Goal: Task Accomplishment & Management: Manage account settings

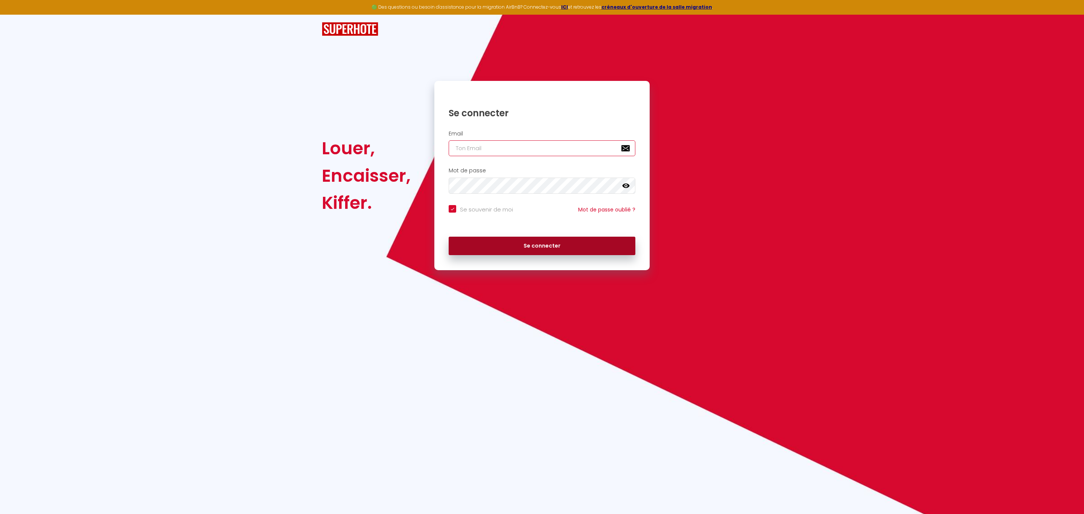
type input "[EMAIL_ADDRESS][DOMAIN_NAME]"
click at [561, 248] on button "Se connecter" at bounding box center [542, 246] width 187 height 19
checkbox input "true"
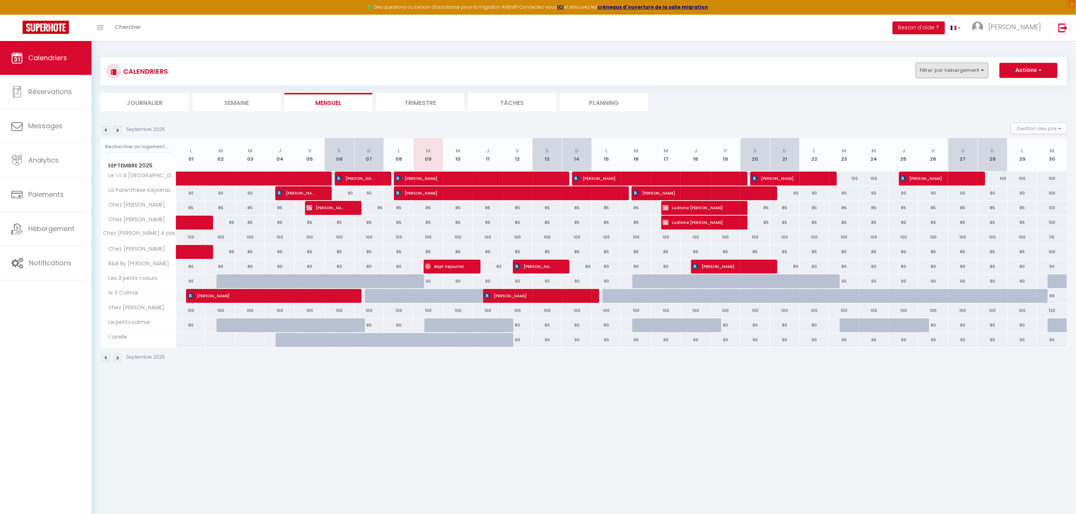
click at [979, 72] on button "Filtrer par hébergement" at bounding box center [952, 70] width 72 height 15
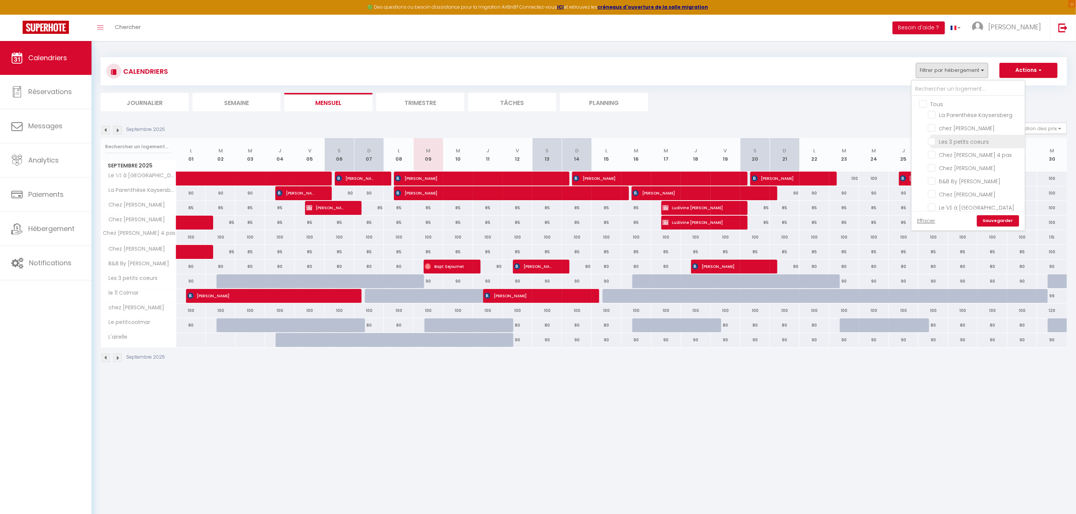
click at [934, 139] on input "Les 3 petits coeurs" at bounding box center [975, 141] width 94 height 8
checkbox input "true"
checkbox input "false"
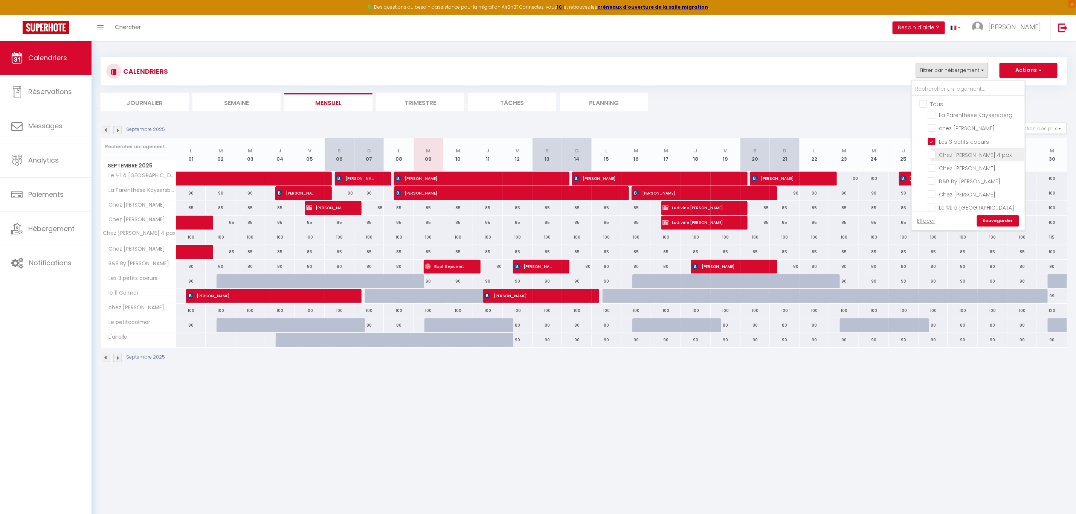
checkbox input "false"
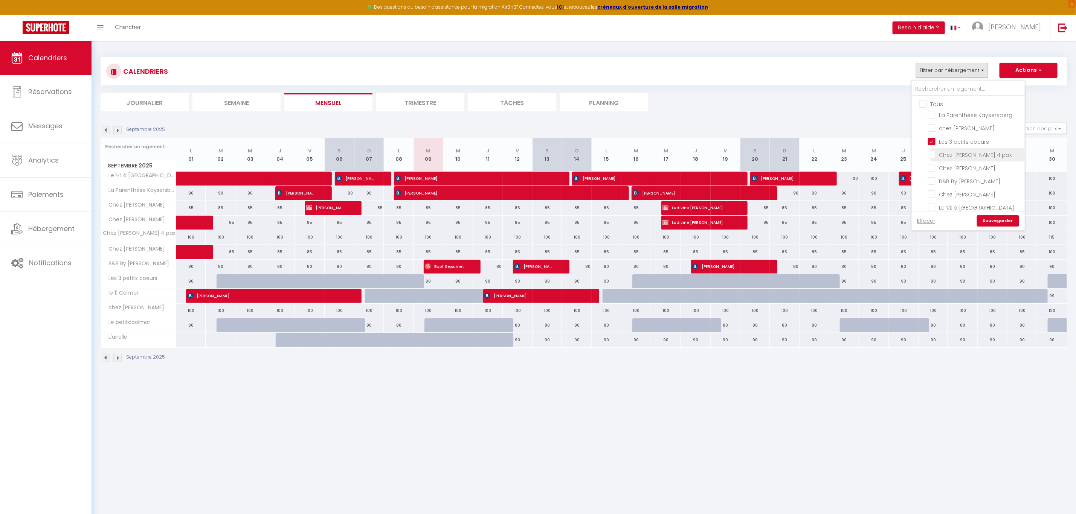
checkbox input "false"
click at [994, 226] on link "Sauvegarder" at bounding box center [998, 220] width 42 height 11
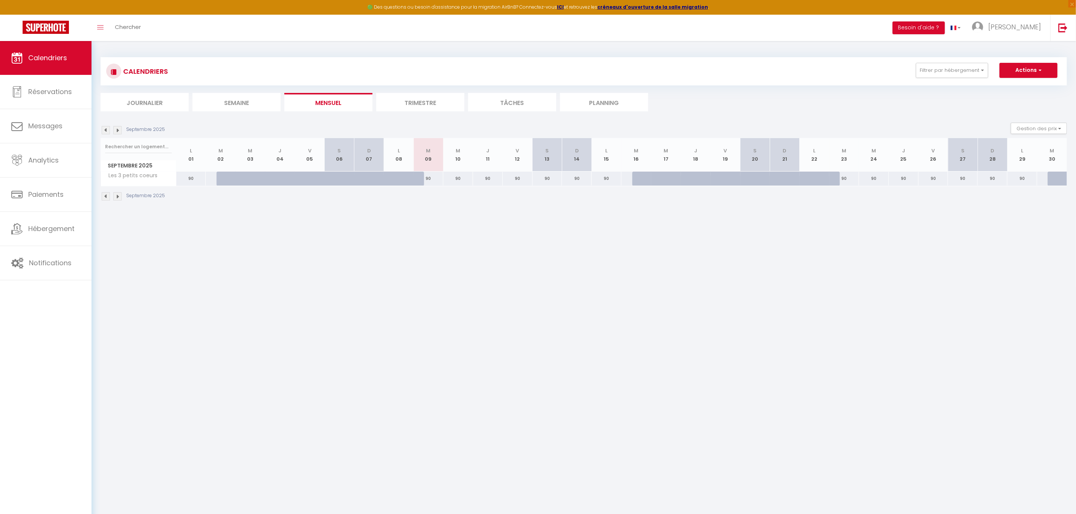
click at [119, 131] on img at bounding box center [117, 130] width 8 height 8
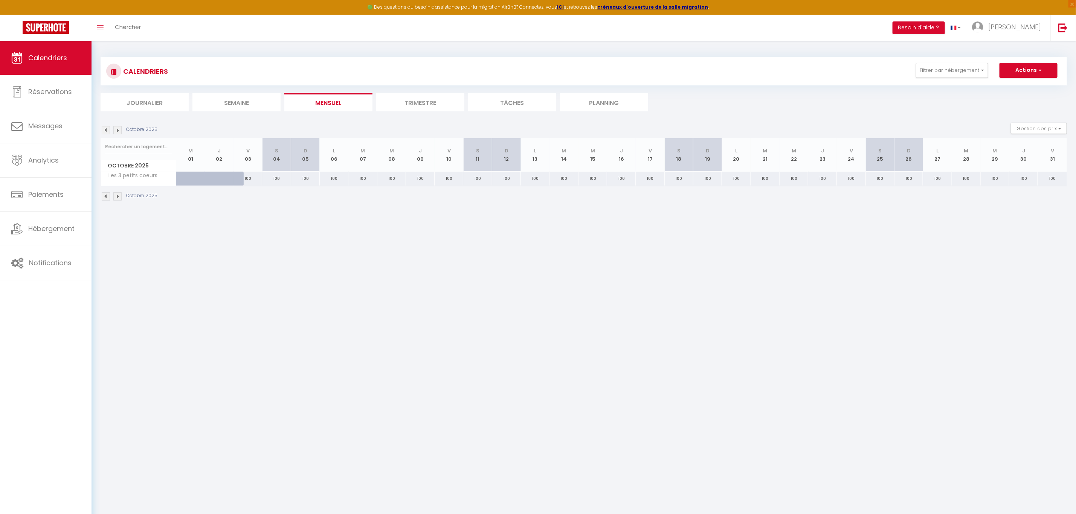
click at [119, 132] on img at bounding box center [117, 130] width 8 height 8
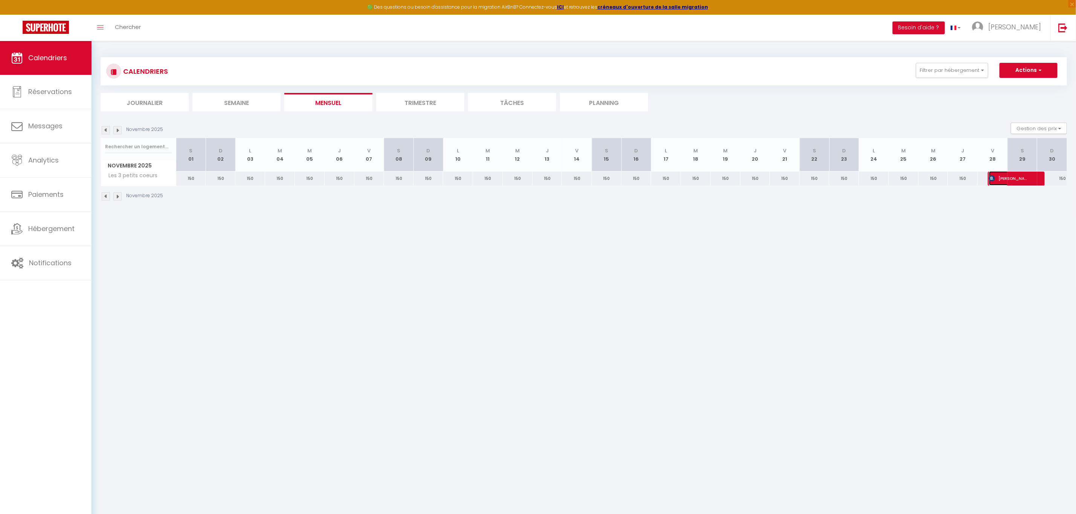
click at [1011, 181] on span "[PERSON_NAME]" at bounding box center [1009, 178] width 40 height 14
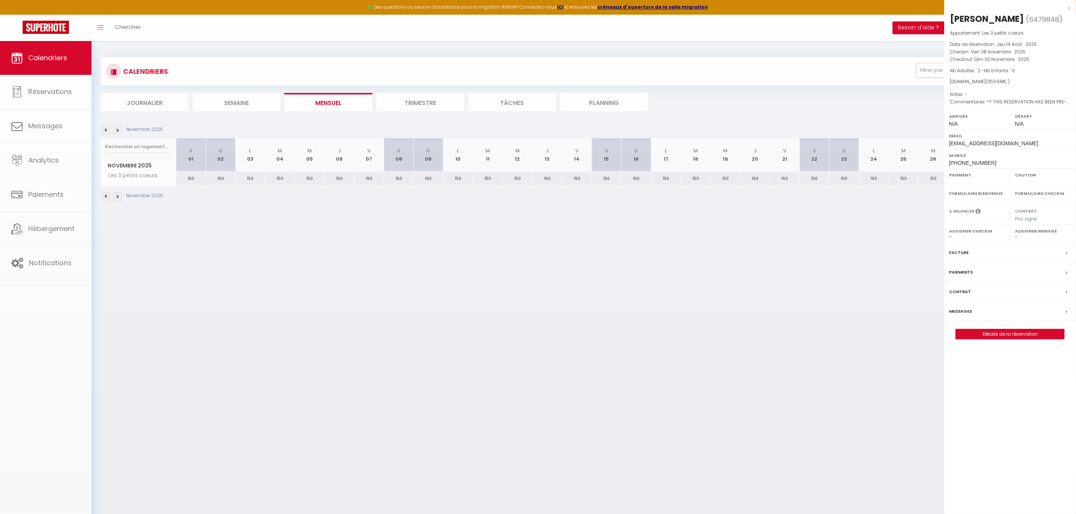
select select "OK"
select select "KO"
select select "0"
select select "1"
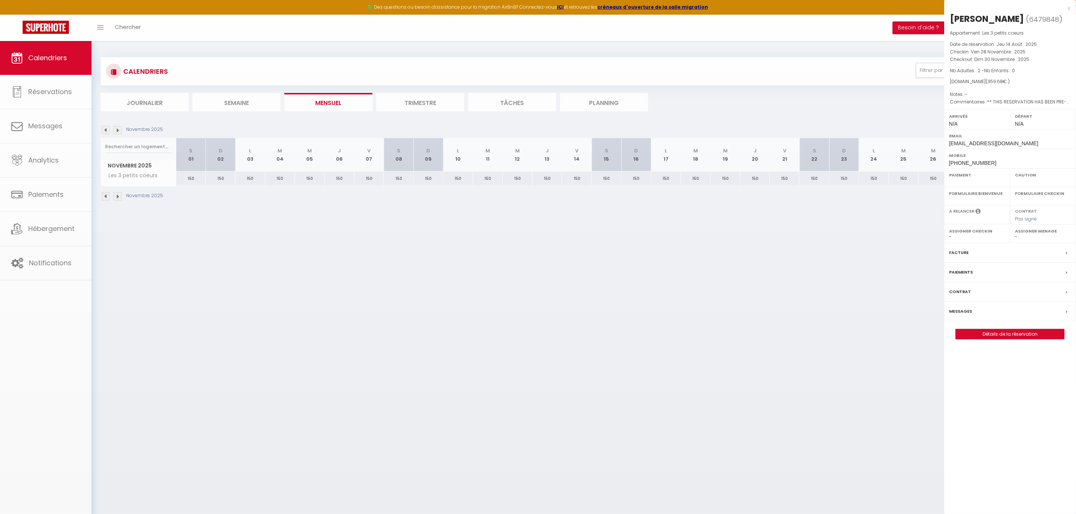
select select
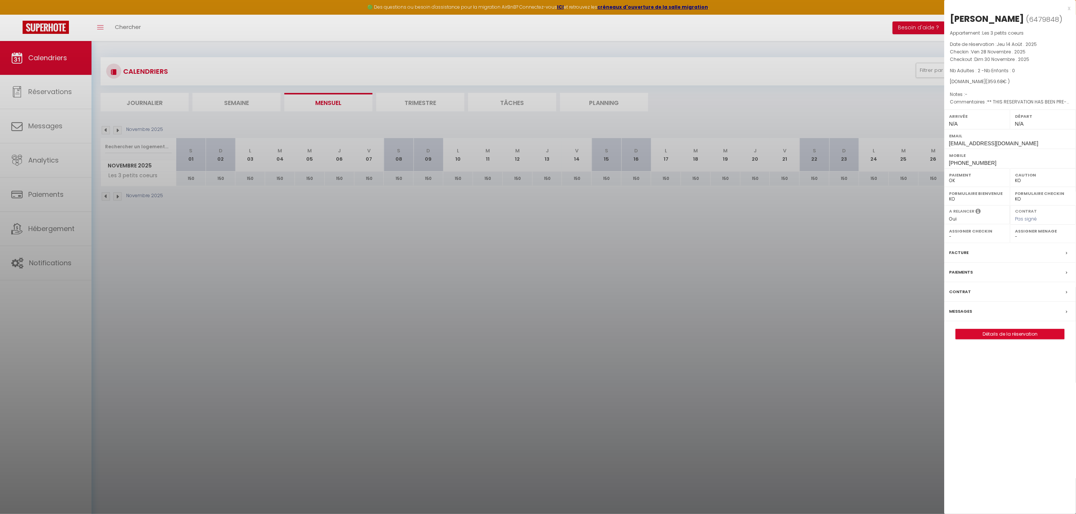
click at [812, 338] on div at bounding box center [538, 257] width 1076 height 514
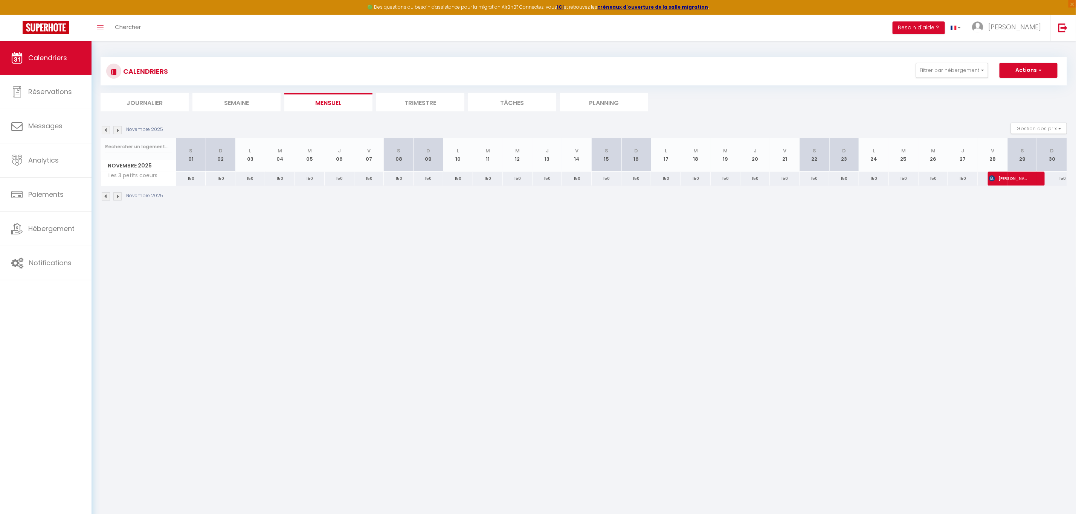
click at [120, 128] on img at bounding box center [117, 130] width 8 height 8
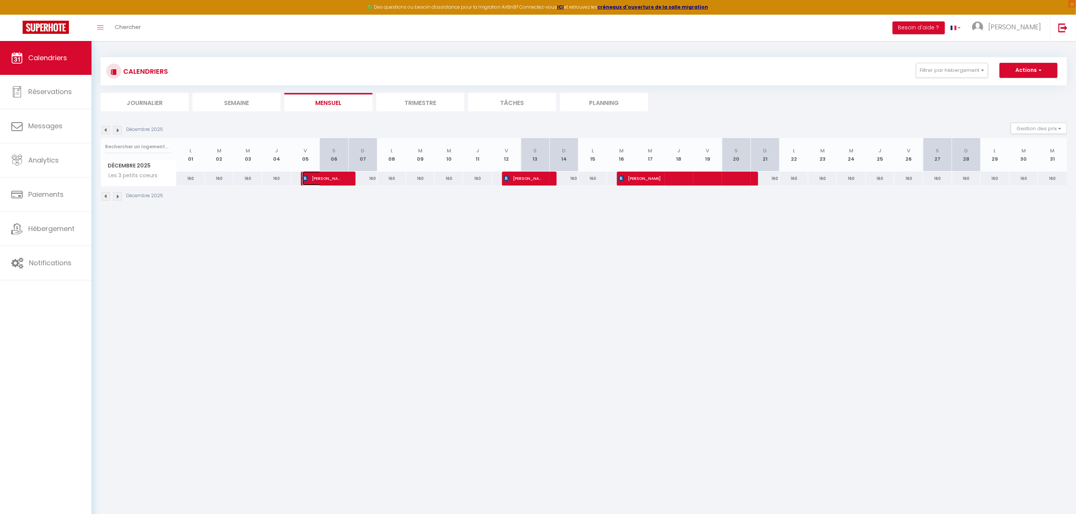
click at [319, 177] on span "[PERSON_NAME] de la Hoz" at bounding box center [321, 178] width 38 height 14
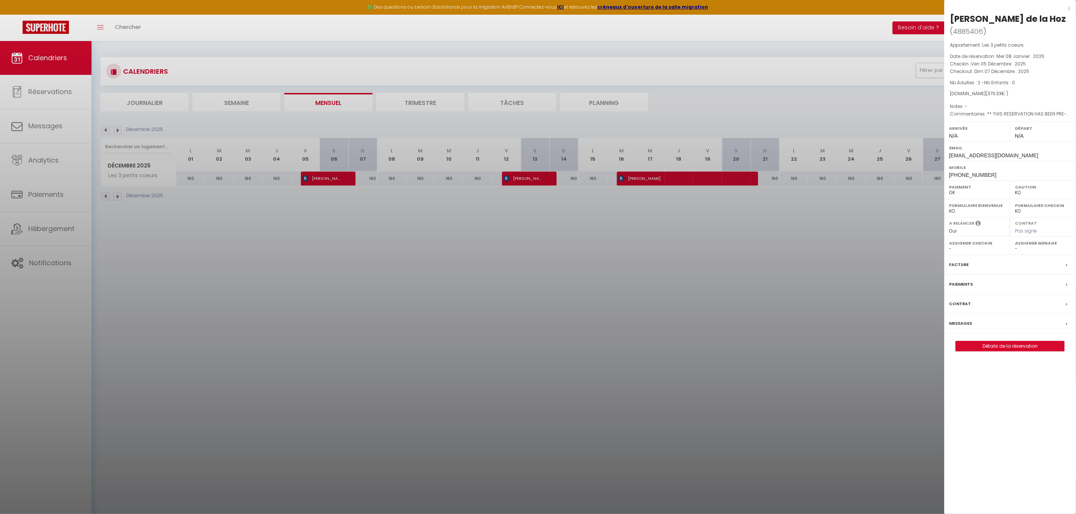
click at [523, 179] on div at bounding box center [538, 257] width 1076 height 514
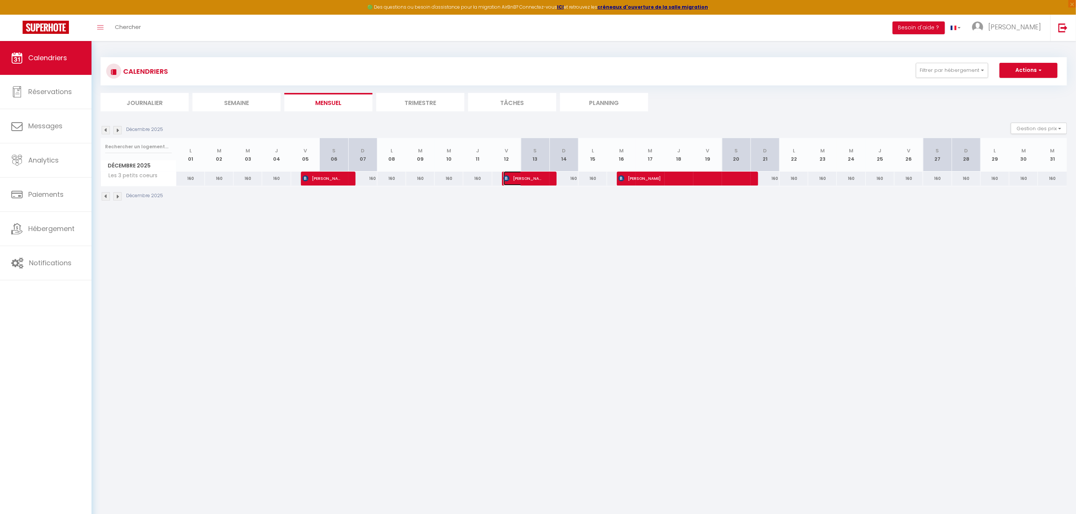
click at [523, 179] on span "[PERSON_NAME]" at bounding box center [522, 178] width 38 height 14
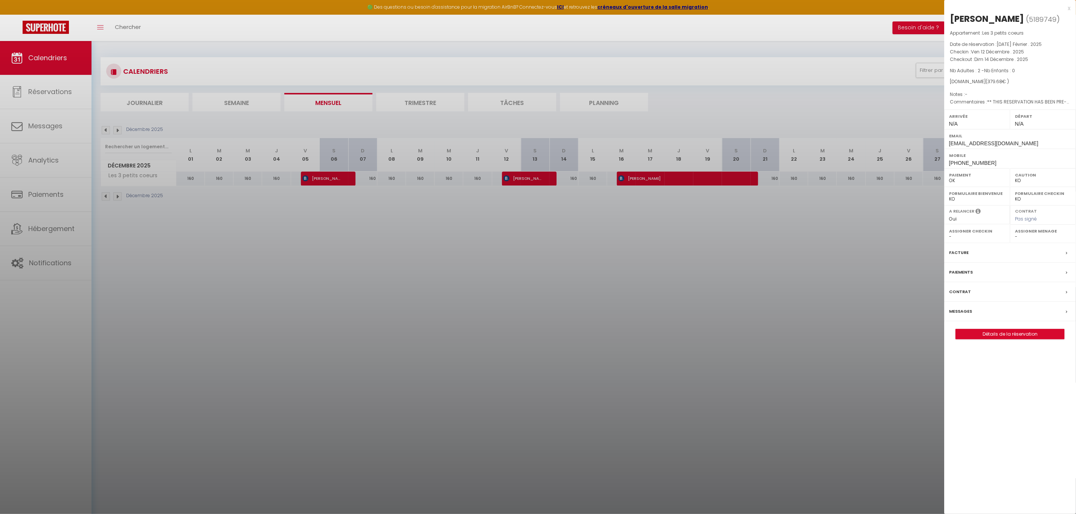
click at [698, 180] on div at bounding box center [538, 257] width 1076 height 514
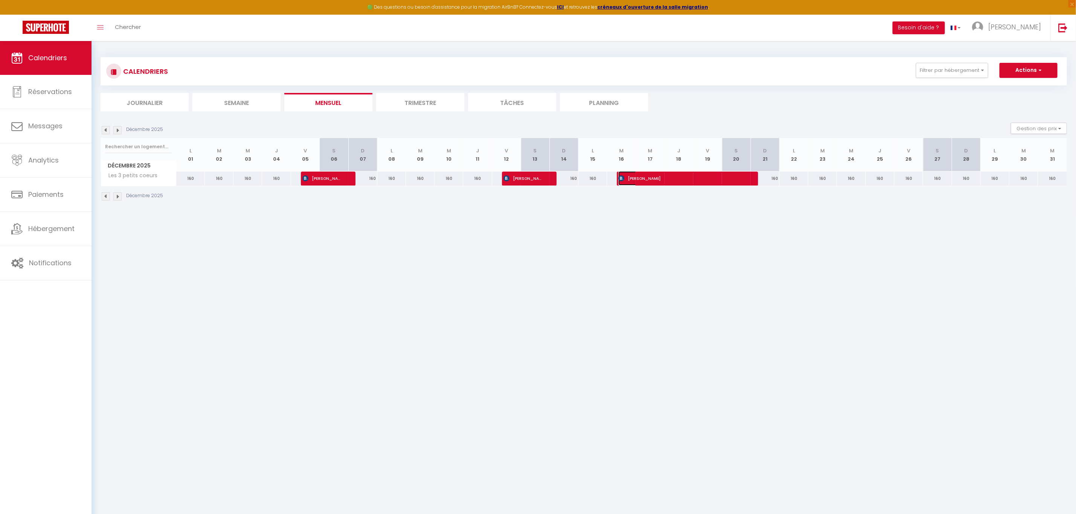
click at [698, 180] on span "[PERSON_NAME]" at bounding box center [680, 178] width 124 height 14
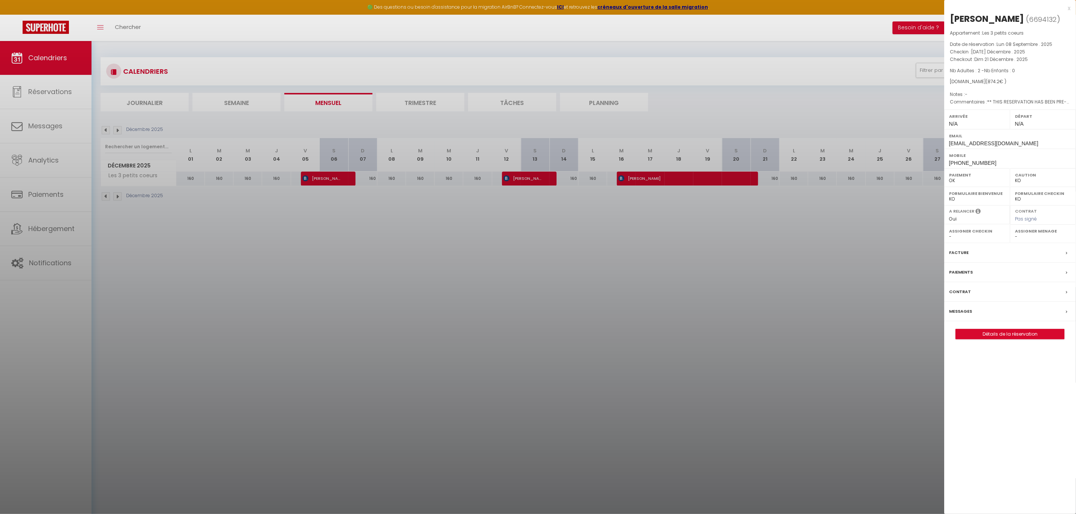
click at [56, 169] on div at bounding box center [538, 257] width 1076 height 514
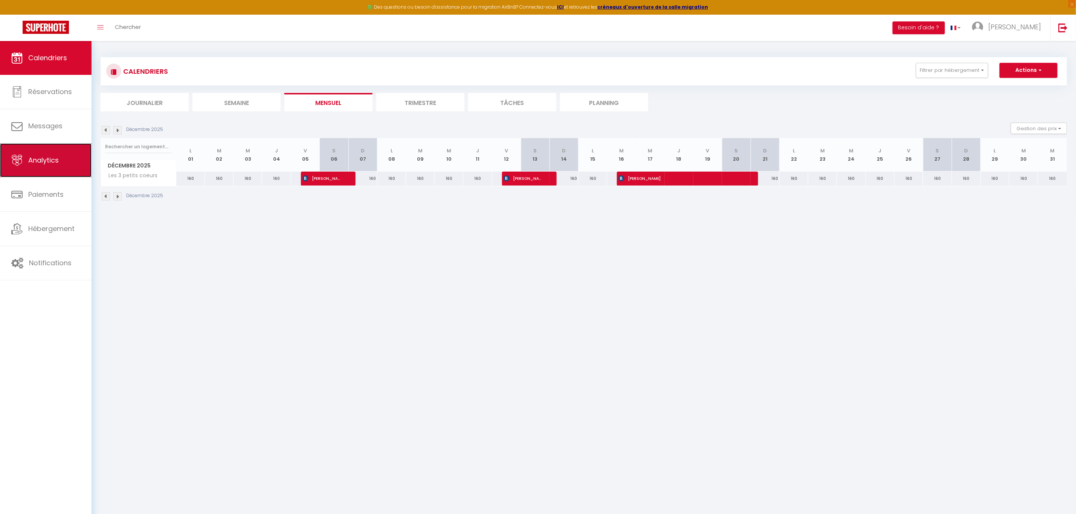
click at [56, 162] on span "Analytics" at bounding box center [43, 159] width 30 height 9
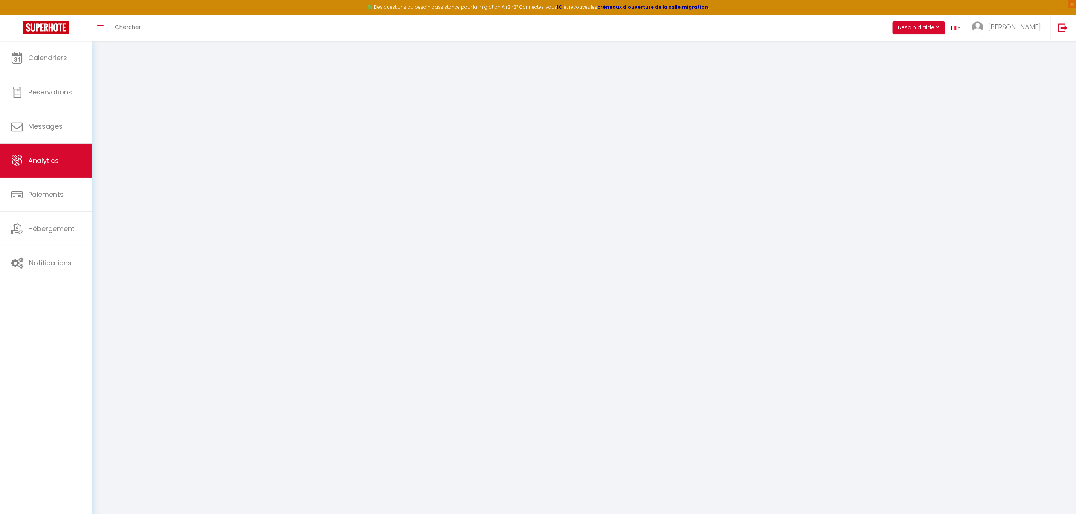
select select "2025"
select select "9"
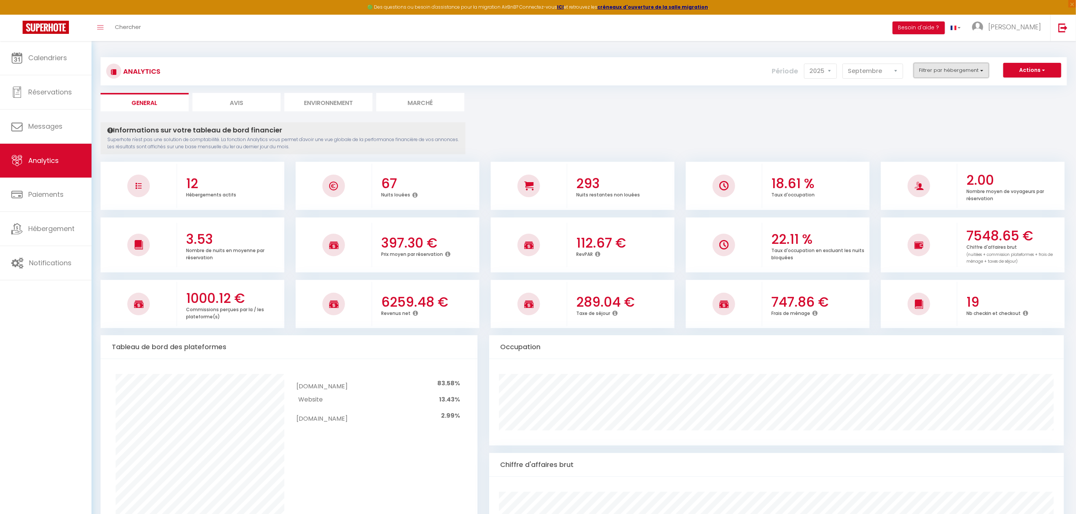
click at [940, 71] on button "Filtrer par hébergement" at bounding box center [950, 70] width 75 height 15
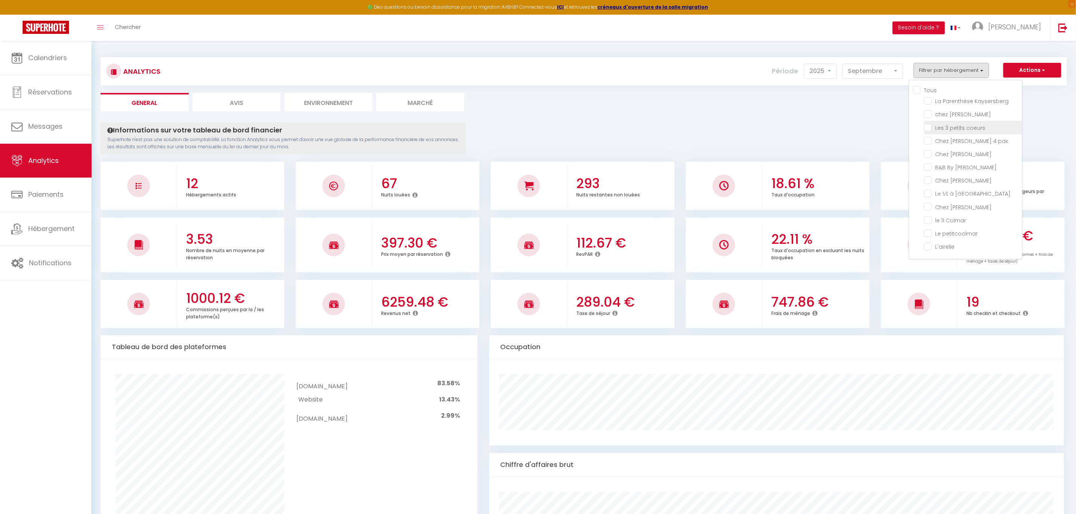
click at [930, 124] on coeurs "checkbox" at bounding box center [973, 127] width 98 height 8
checkbox coeurs "true"
checkbox Kaysersberg "false"
checkbox Sylvestre "false"
checkbox pax "false"
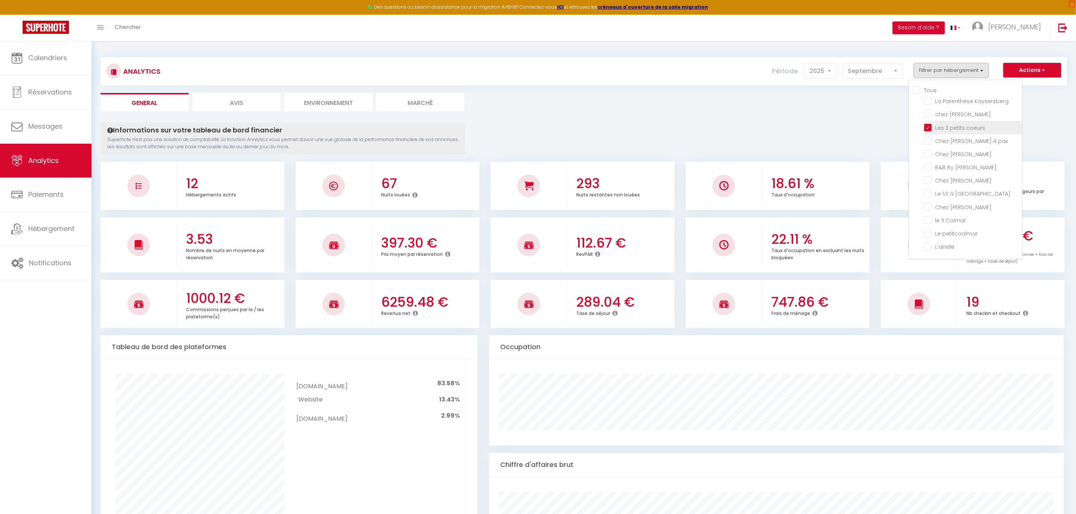
checkbox Marguerite "false"
checkbox Jo "false"
checkbox Lilas "false"
checkbox Colmar "false"
checkbox Lavande "false"
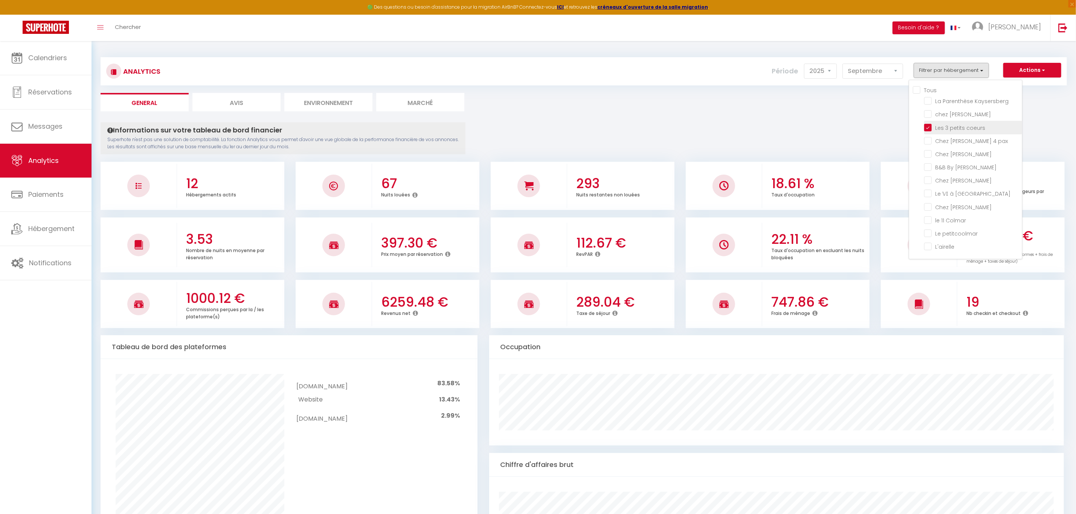
checkbox Colmar "false"
checkbox petitcoolmar "false"
checkbox input "false"
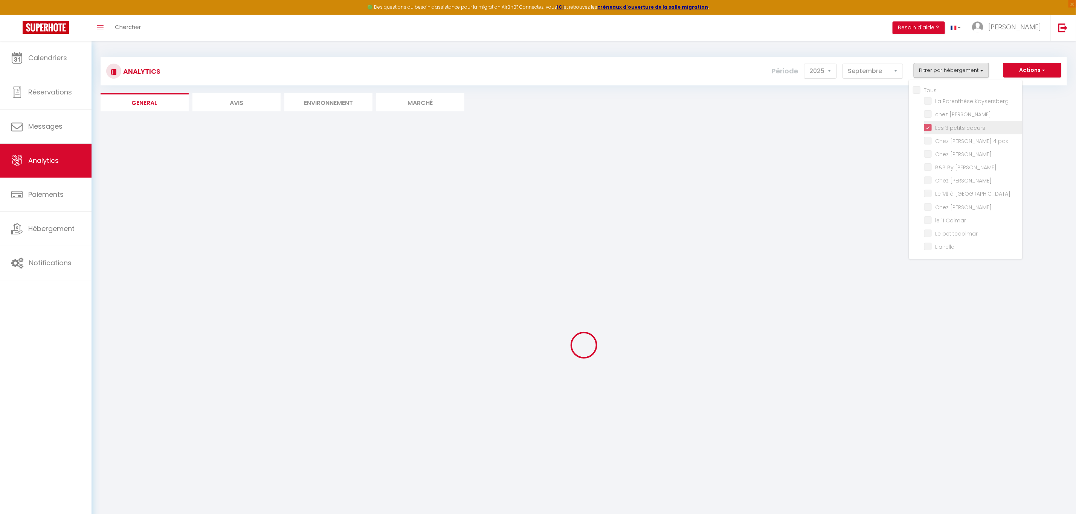
checkbox Kaysersberg "false"
checkbox Sylvestre "false"
checkbox pax "false"
checkbox Marguerite "false"
checkbox Jo "false"
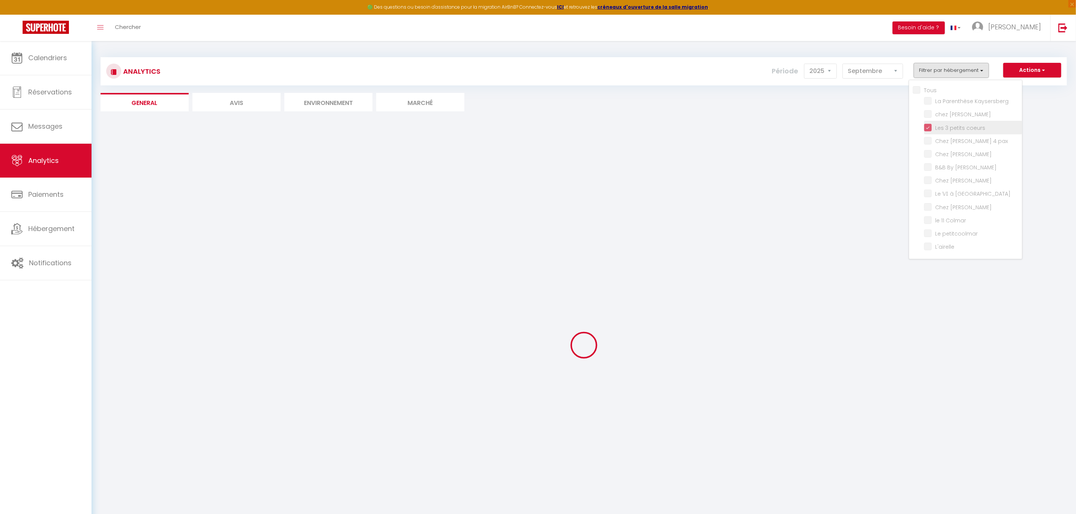
checkbox Lilas "false"
checkbox Colmar "false"
checkbox Lavande "false"
checkbox Colmar "false"
checkbox petitcoolmar "false"
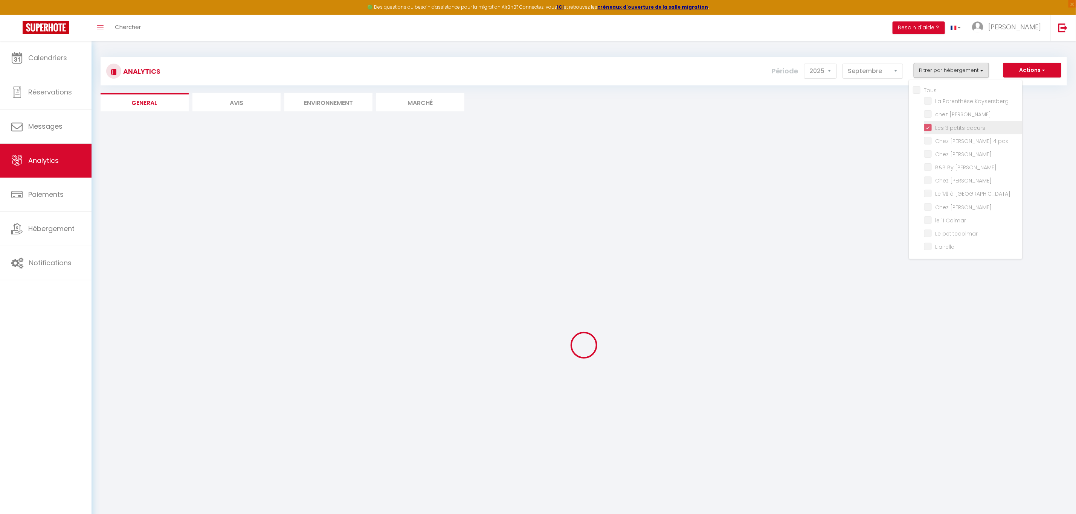
checkbox input "false"
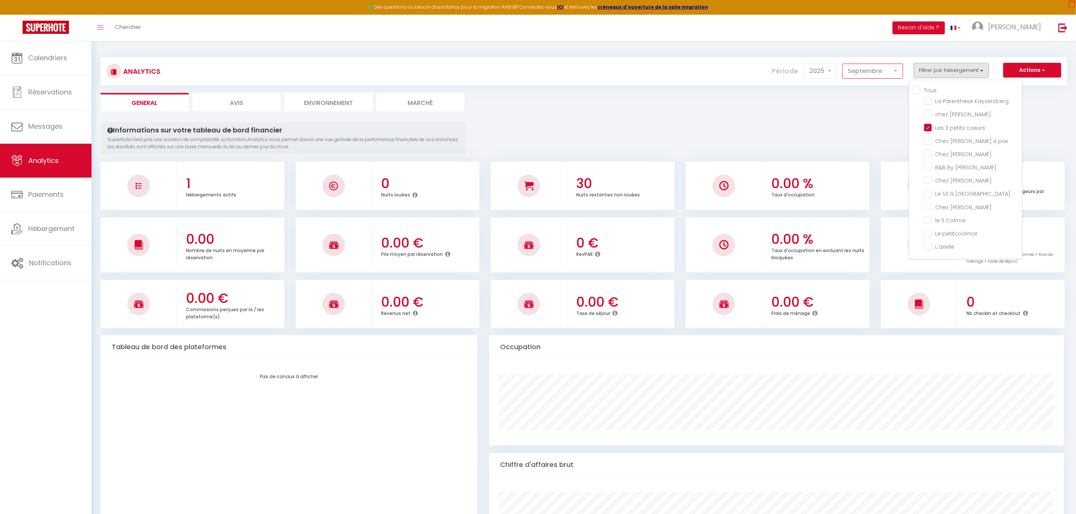
click at [898, 72] on select "[PERSON_NAME] Mars [PERSON_NAME] Juin Juillet Août Septembre Octobre Novembre D…" at bounding box center [872, 71] width 61 height 15
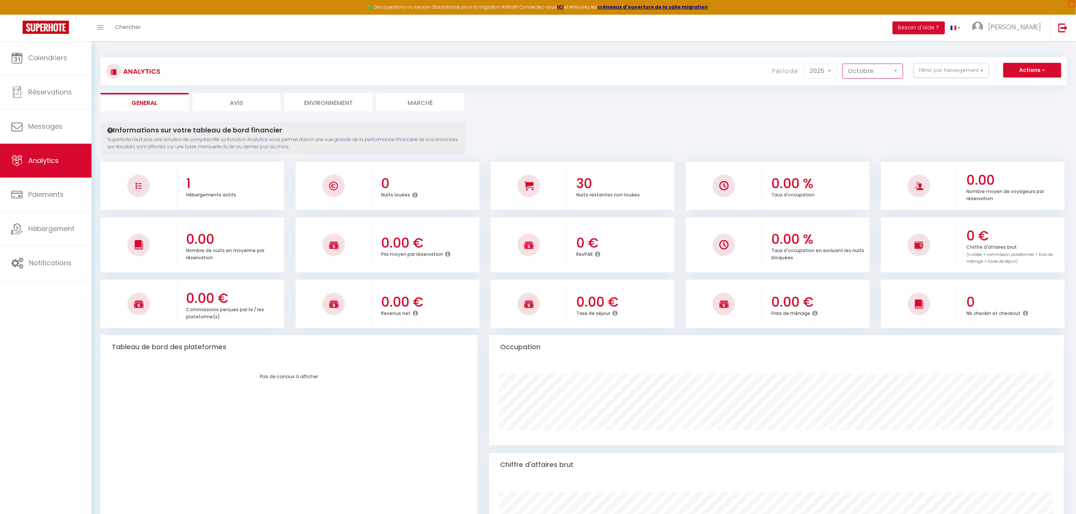
click at [844, 64] on select "[PERSON_NAME] Mars [PERSON_NAME] Juin Juillet Août Septembre Octobre Novembre D…" at bounding box center [872, 71] width 61 height 15
click at [891, 73] on select "[PERSON_NAME] Mars [PERSON_NAME] Juin Juillet Août Septembre Octobre Novembre D…" at bounding box center [872, 71] width 61 height 15
click at [844, 64] on select "[PERSON_NAME] Mars [PERSON_NAME] Juin Juillet Août Septembre Octobre Novembre D…" at bounding box center [872, 71] width 61 height 15
click at [900, 73] on select "[PERSON_NAME] Mars [PERSON_NAME] Juin Juillet Août Septembre Octobre Novembre D…" at bounding box center [872, 71] width 61 height 15
select select "12"
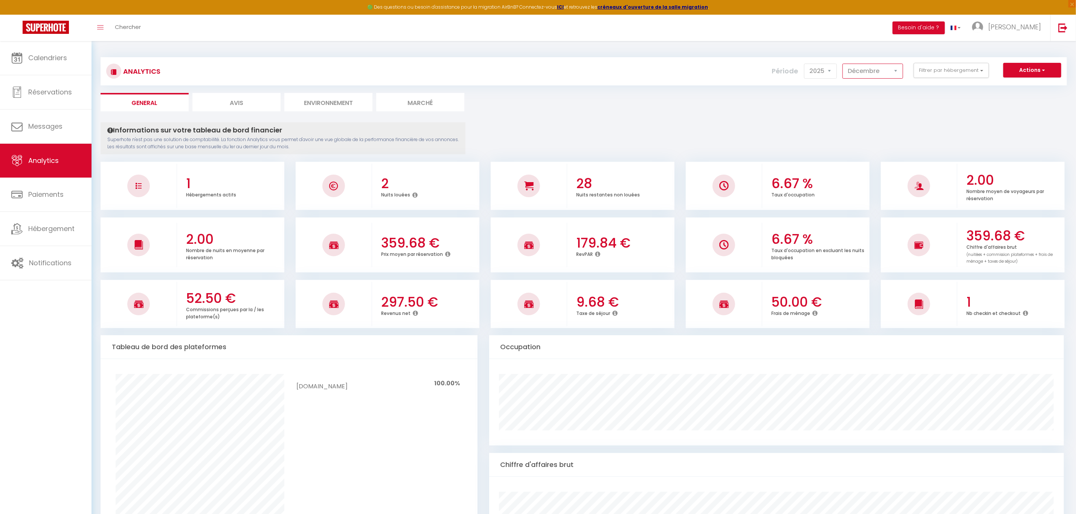
click at [844, 64] on select "[PERSON_NAME] Mars [PERSON_NAME] Juin Juillet Août Septembre Octobre Novembre D…" at bounding box center [872, 71] width 61 height 15
click at [48, 58] on span "Calendriers" at bounding box center [47, 57] width 39 height 9
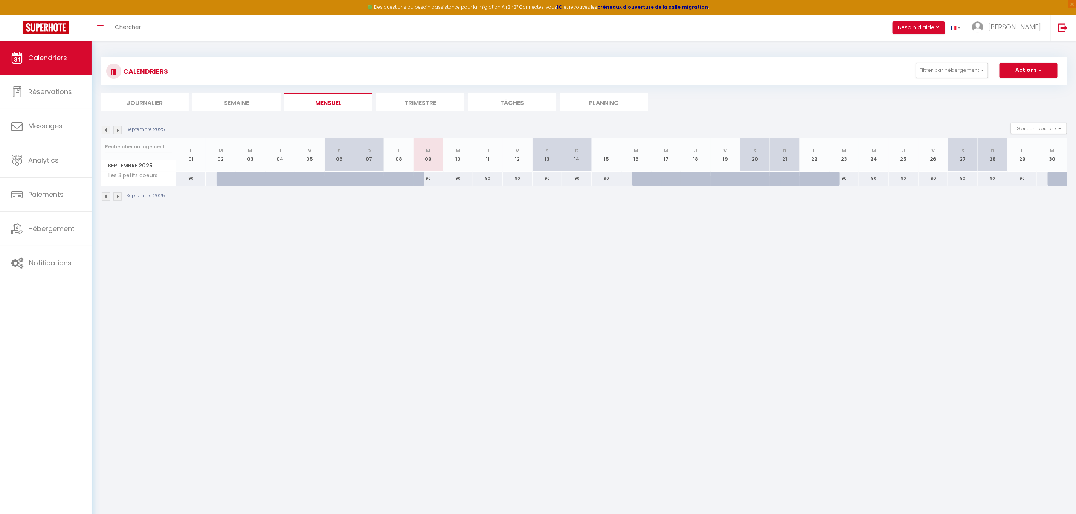
click at [194, 180] on div "90" at bounding box center [191, 179] width 30 height 14
type input "90"
type input "Lun 01 Septembre 2025"
type input "[DATE] Septembre 2025"
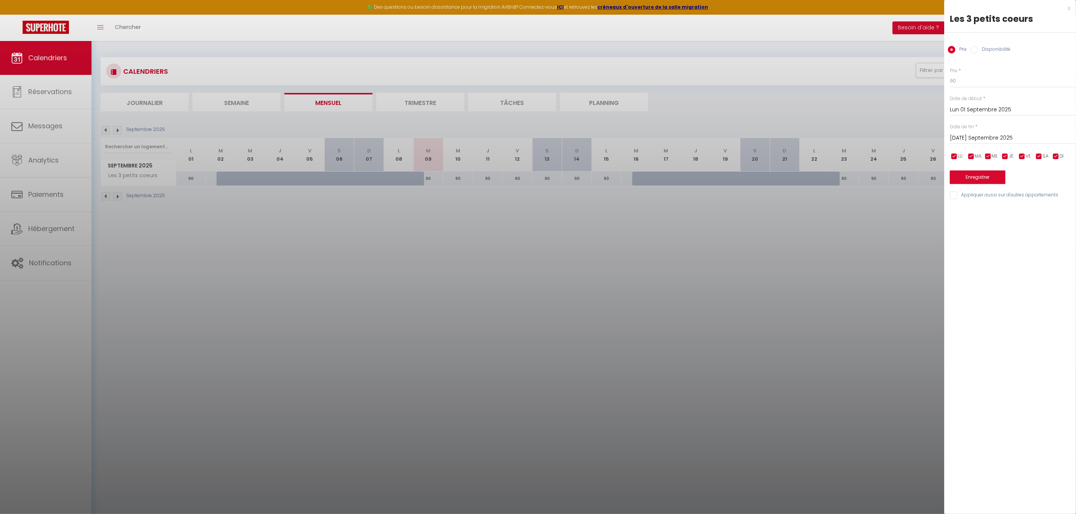
click at [975, 50] on input "Disponibilité" at bounding box center [974, 50] width 8 height 8
radio input "true"
radio input "false"
click at [985, 85] on select "Disponible Indisponible" at bounding box center [1013, 81] width 126 height 14
select select "0"
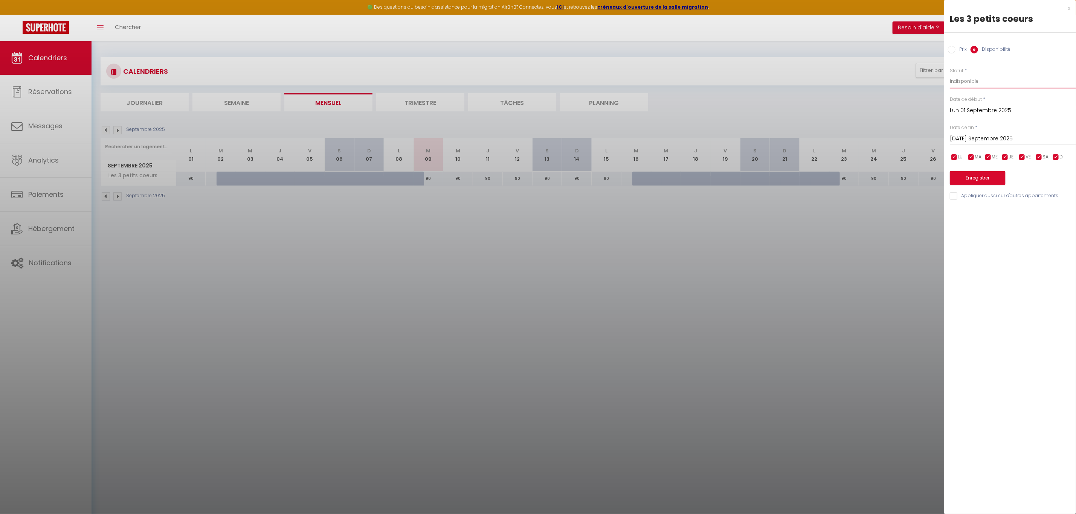
click at [950, 74] on select "Disponible Indisponible" at bounding box center [1013, 81] width 126 height 14
click at [984, 134] on input "[DATE] Septembre 2025" at bounding box center [1013, 139] width 126 height 10
click at [1054, 152] on span ">" at bounding box center [1054, 151] width 16 height 15
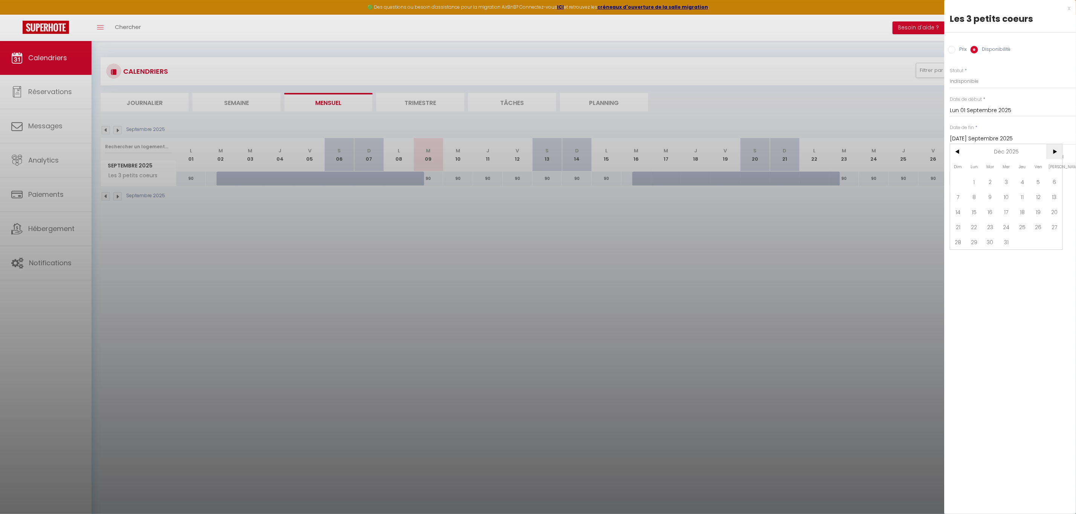
click at [1054, 152] on span ">" at bounding box center [1054, 151] width 16 height 15
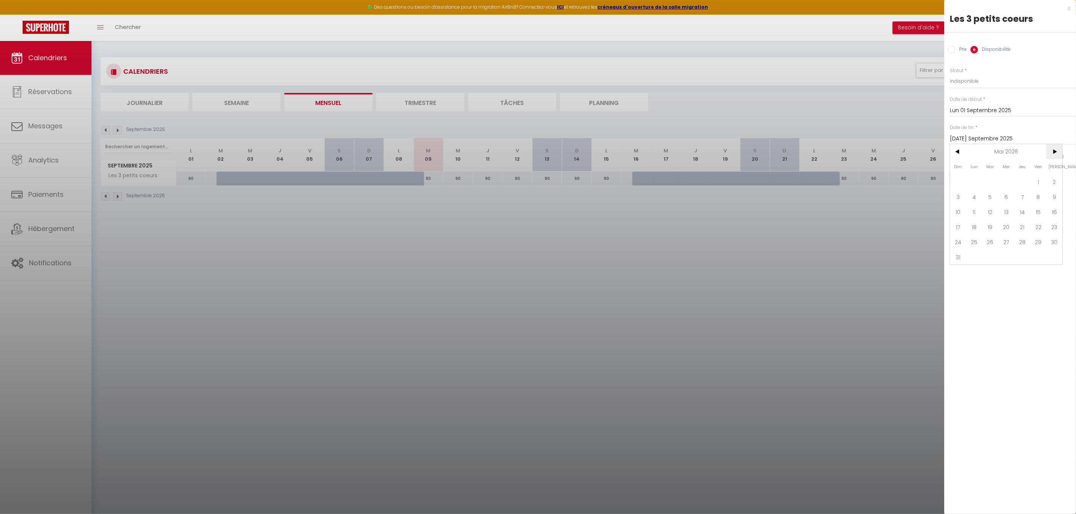
click at [1054, 152] on span ">" at bounding box center [1054, 151] width 16 height 15
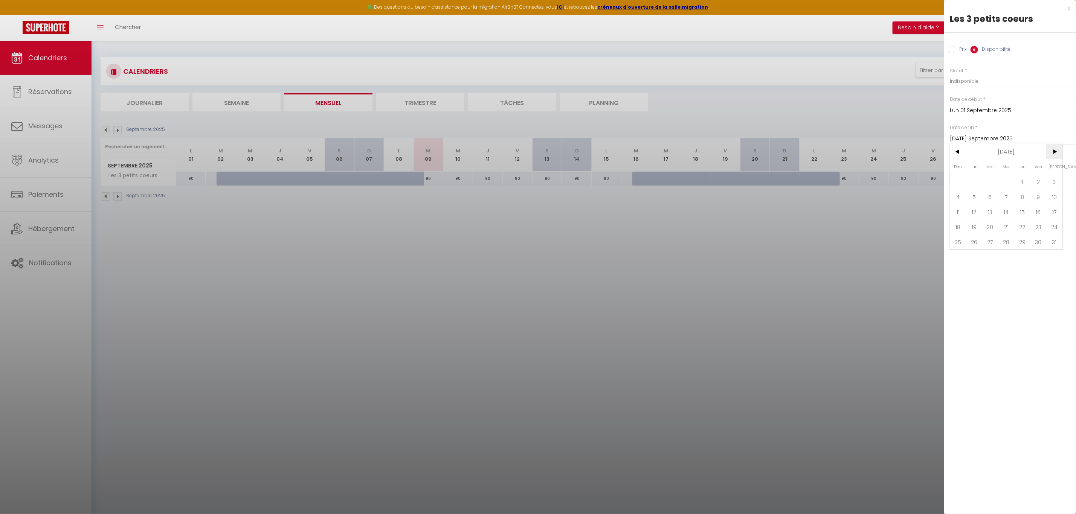
click at [1054, 152] on span ">" at bounding box center [1054, 151] width 16 height 15
click at [957, 257] on span "31" at bounding box center [958, 257] width 16 height 15
type input "Dim 31 Janvier 2027"
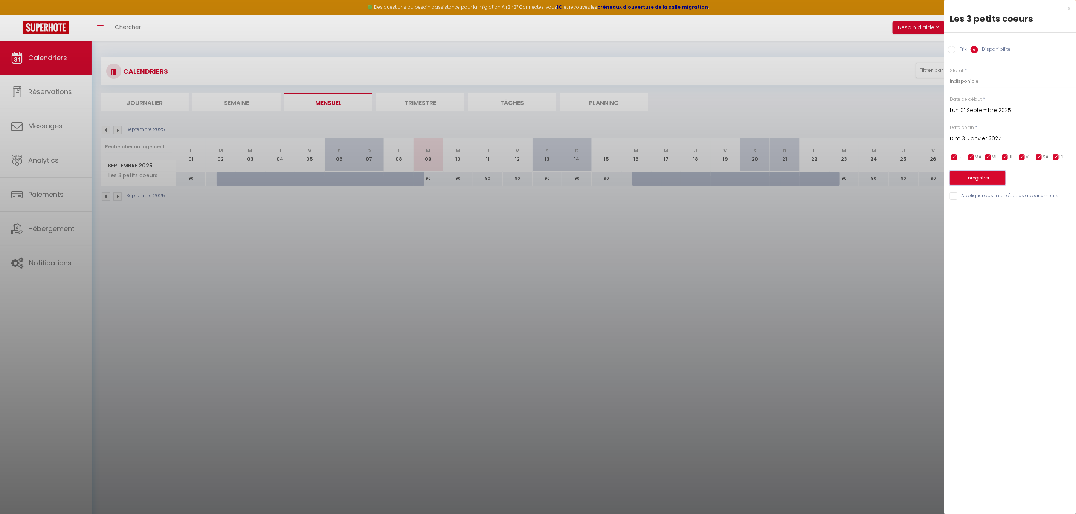
click at [970, 177] on button "Enregistrer" at bounding box center [978, 178] width 56 height 14
select select "0"
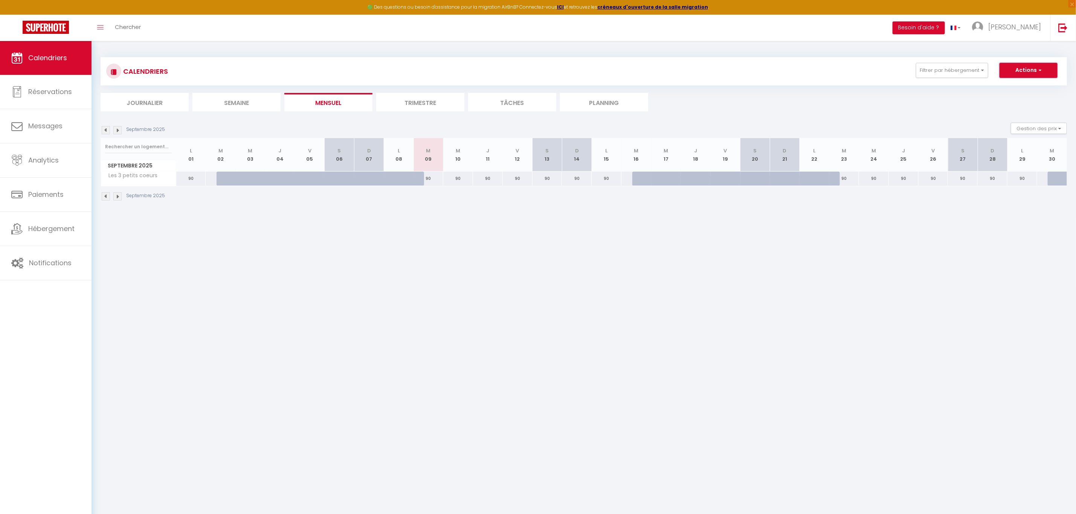
click at [1014, 67] on button "Actions" at bounding box center [1028, 70] width 58 height 15
click at [967, 298] on body "🟢 Des questions ou besoin d'assistance pour la migration AirBnB? Connectez-vous…" at bounding box center [538, 298] width 1076 height 514
click at [967, 299] on body "🟢 Des questions ou besoin d'assistance pour la migration AirBnB? Connectez-vous…" at bounding box center [538, 298] width 1076 height 514
click at [190, 178] on div "90" at bounding box center [191, 179] width 30 height 14
type input "[DATE] Septembre 2025"
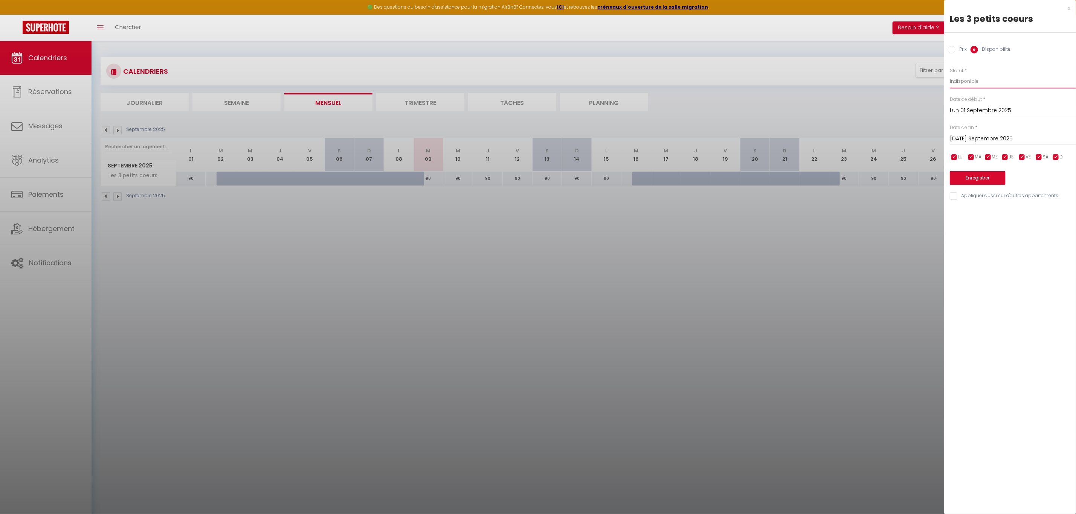
click at [1000, 81] on select "Disponible Indisponible" at bounding box center [1013, 81] width 126 height 14
select select "0"
click at [950, 74] on select "Disponible Indisponible" at bounding box center [1013, 81] width 126 height 14
click at [997, 110] on input "Lun 01 Septembre 2025" at bounding box center [1013, 111] width 126 height 10
click at [992, 167] on span "9" at bounding box center [990, 168] width 16 height 15
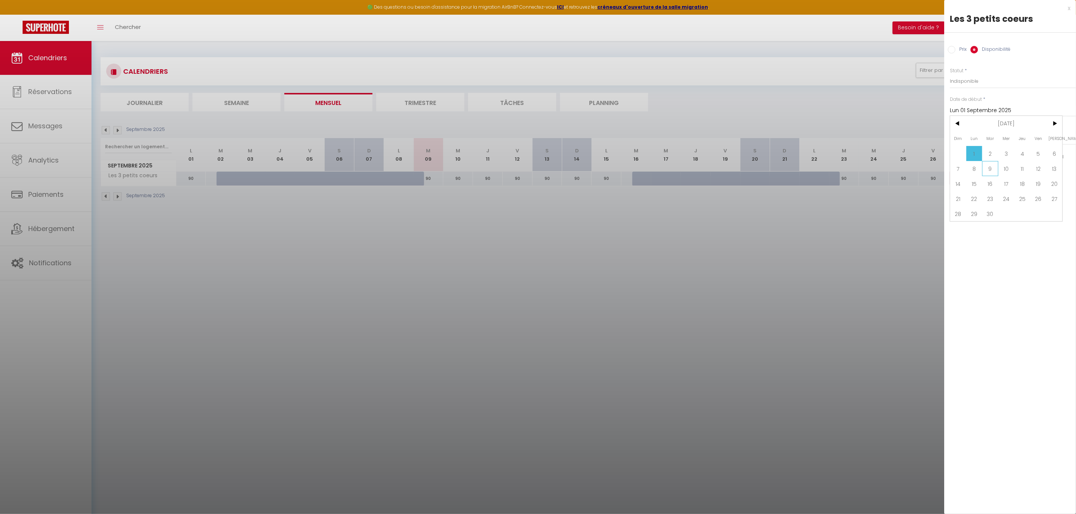
type input "[DATE] Septembre 2025"
click at [997, 138] on input "Mer 10 Septembre 2025" at bounding box center [1013, 139] width 126 height 10
click at [1061, 150] on span ">" at bounding box center [1054, 151] width 16 height 15
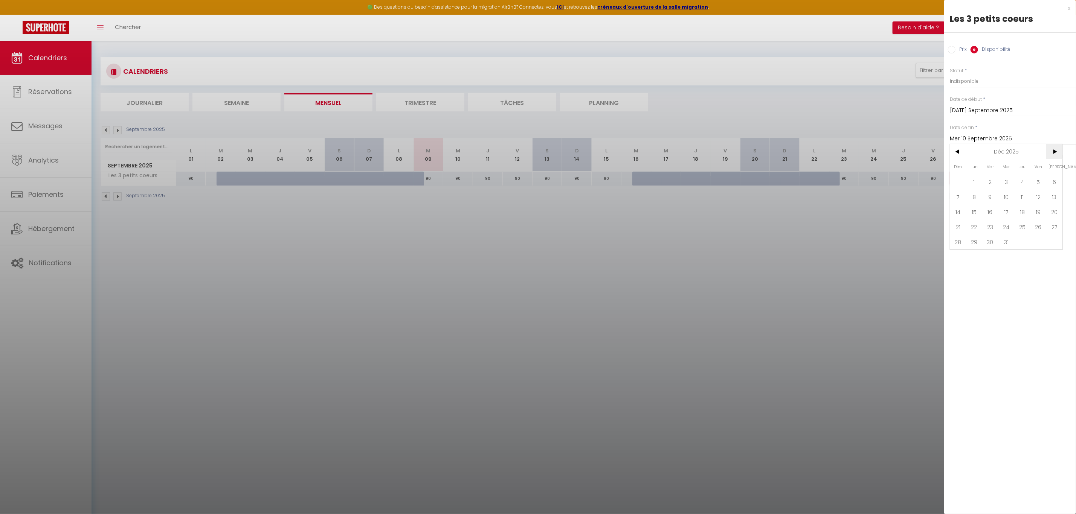
click at [1061, 150] on span ">" at bounding box center [1054, 151] width 16 height 15
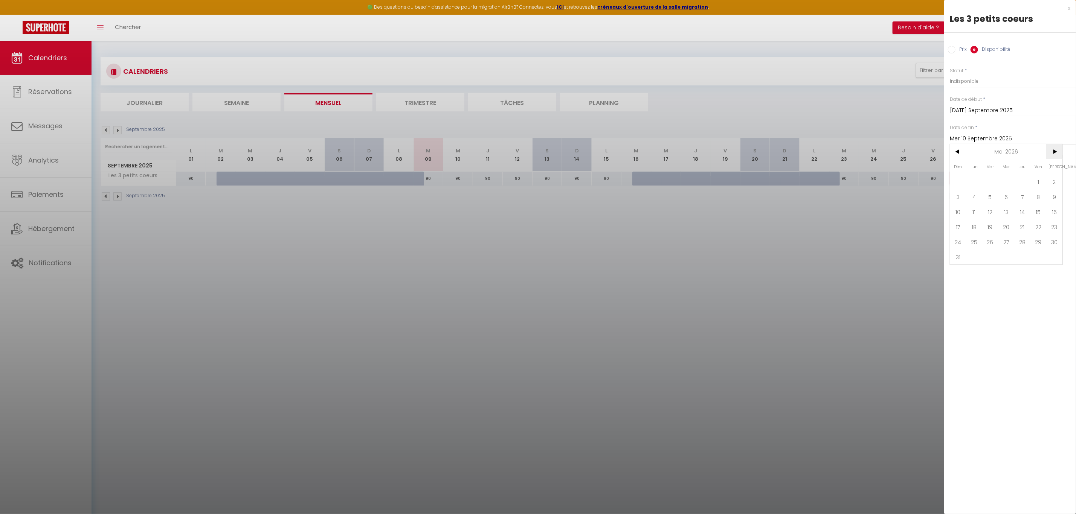
click at [1061, 150] on span ">" at bounding box center [1054, 151] width 16 height 15
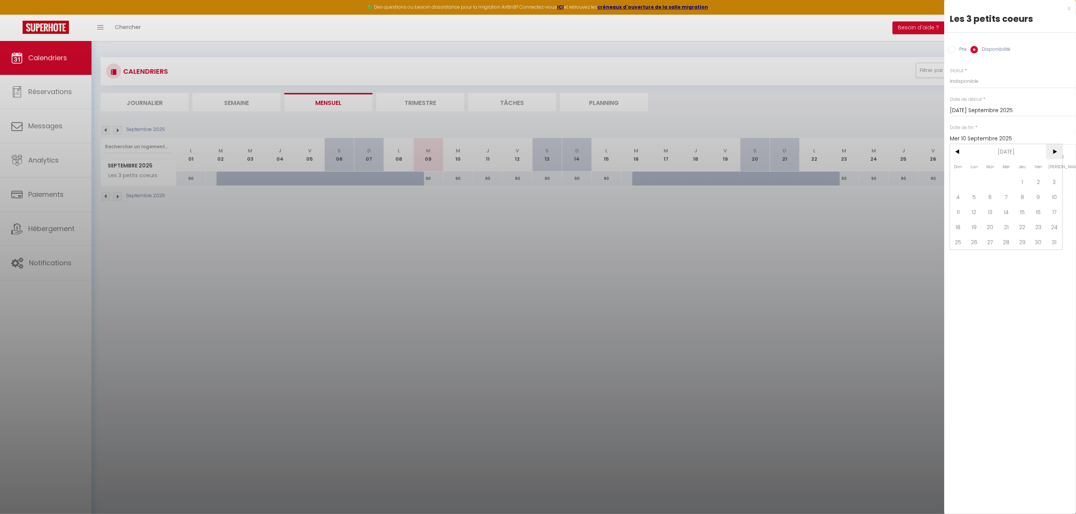
click at [1061, 150] on span ">" at bounding box center [1054, 151] width 16 height 15
click at [958, 256] on span "31" at bounding box center [958, 257] width 16 height 15
type input "Dim 31 Janvier 2027"
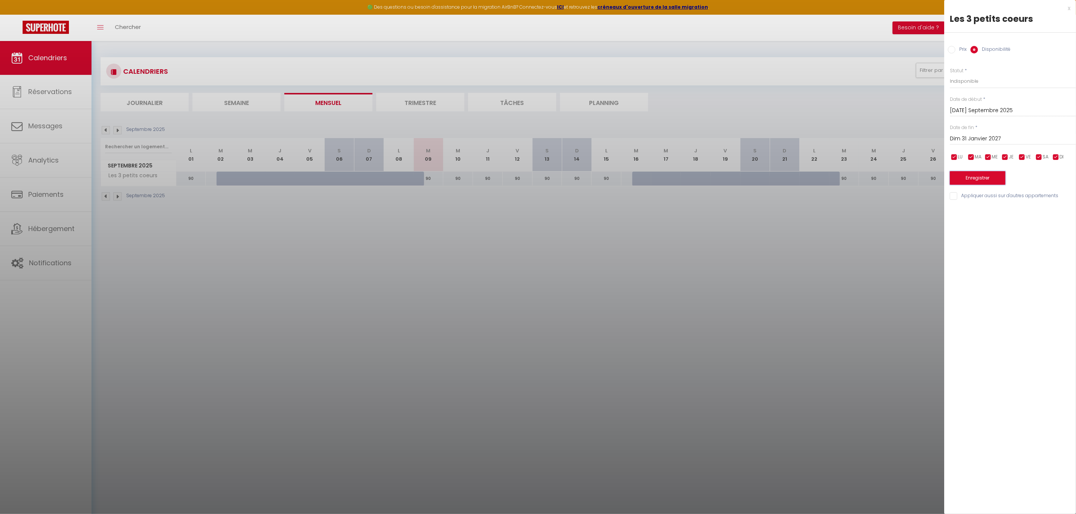
click at [973, 178] on button "Enregistrer" at bounding box center [978, 178] width 56 height 14
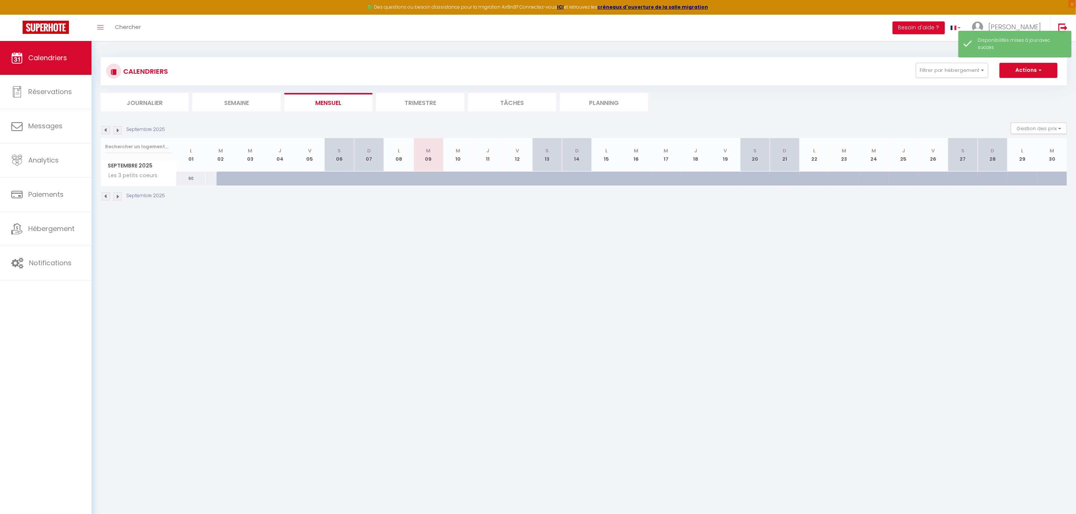
click at [115, 130] on img at bounding box center [117, 130] width 8 height 8
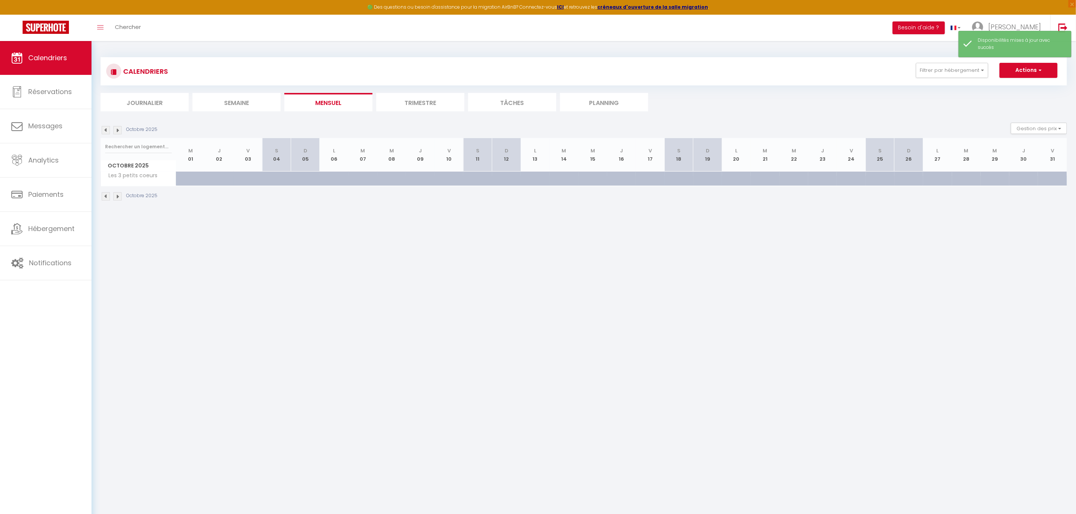
click at [115, 130] on img at bounding box center [117, 130] width 8 height 8
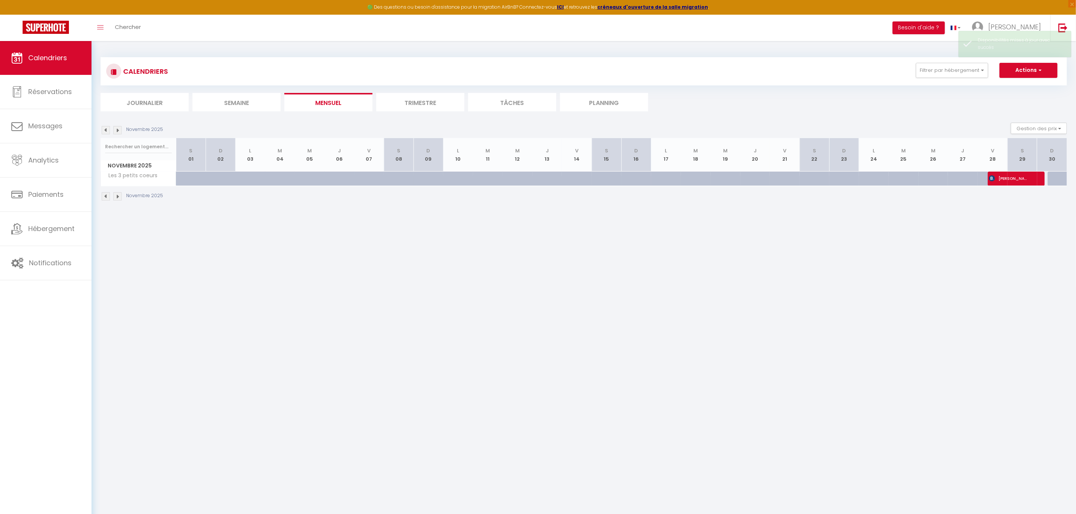
click at [115, 130] on img at bounding box center [117, 130] width 8 height 8
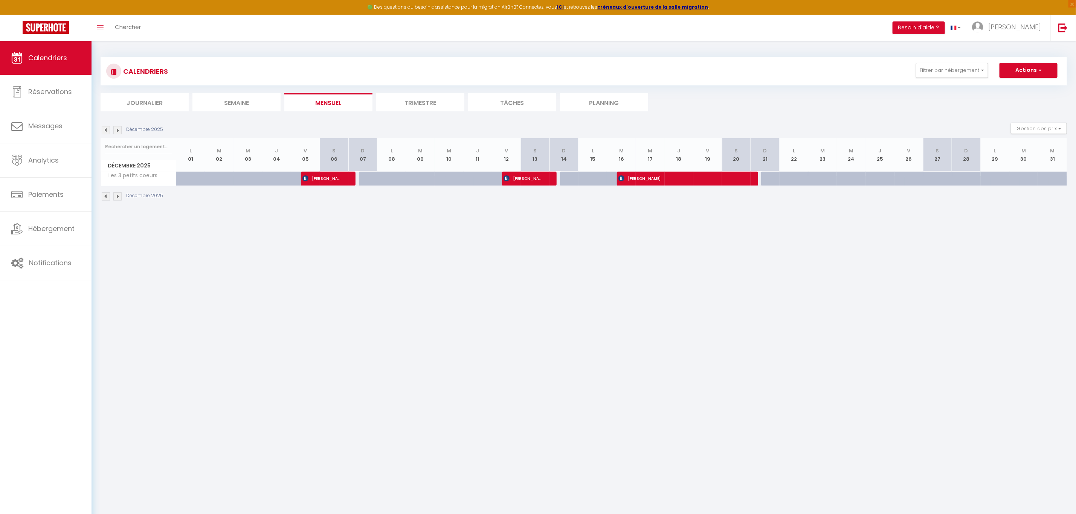
click at [342, 303] on body "🟢 Des questions ou besoin d'assistance pour la migration AirBnB? Connectez-vous…" at bounding box center [538, 298] width 1076 height 514
click at [984, 70] on button "Filtrer par hébergement" at bounding box center [952, 70] width 72 height 15
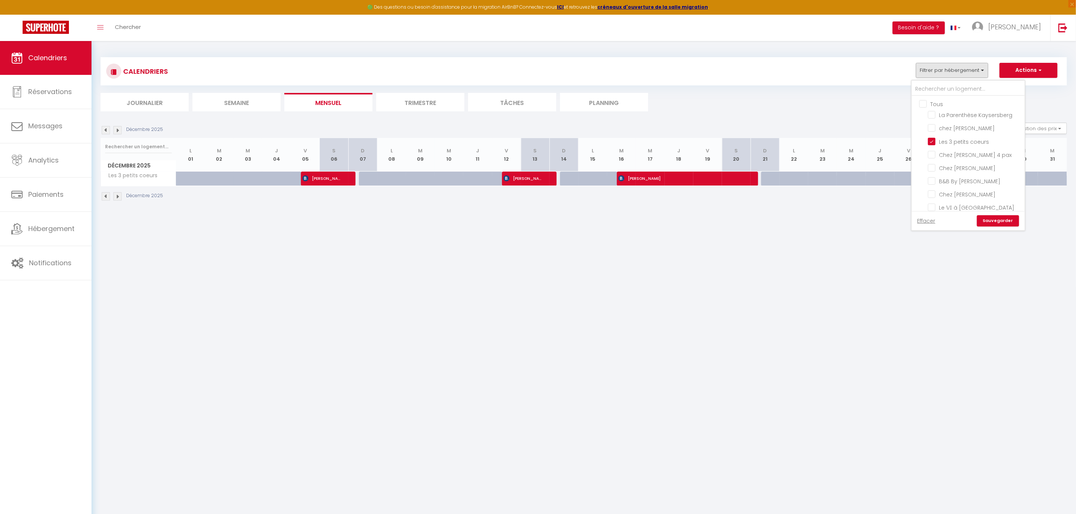
click at [926, 105] on input "Tous" at bounding box center [975, 104] width 113 height 8
checkbox input "true"
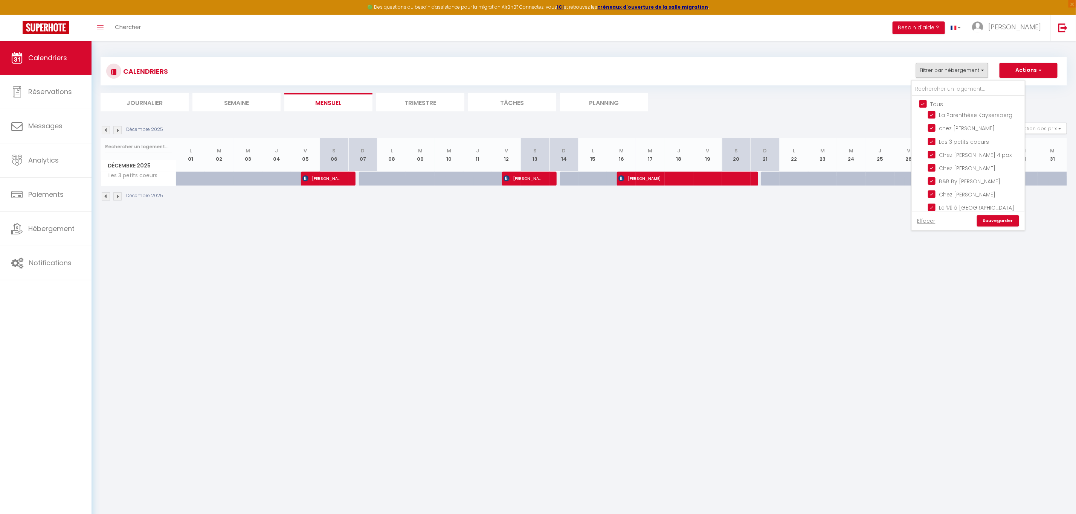
checkbox input "true"
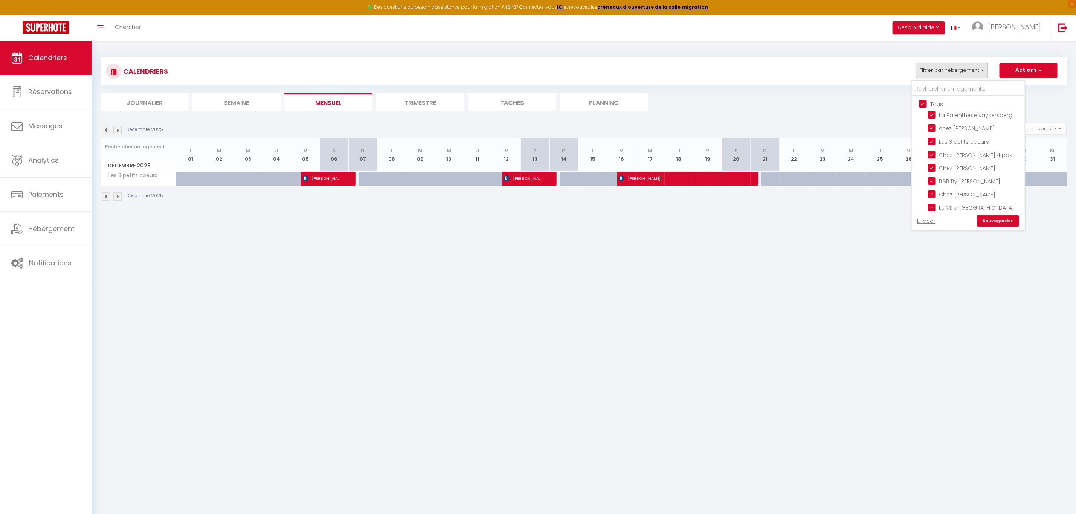
checkbox input "true"
click at [1001, 223] on link "Sauvegarder" at bounding box center [998, 220] width 42 height 11
